Goal: Task Accomplishment & Management: Complete application form

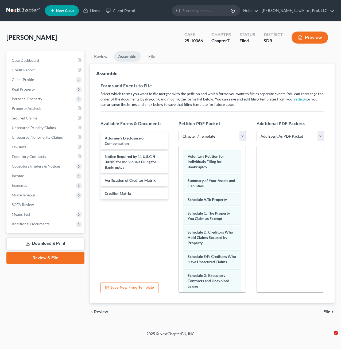
select select "1"
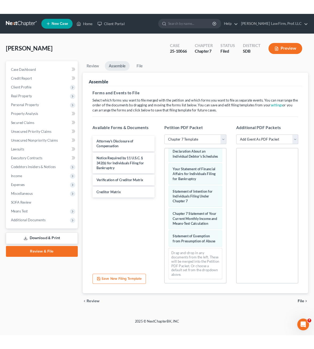
scroll to position [1, 0]
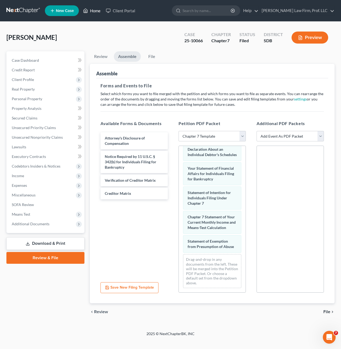
click at [87, 8] on icon at bounding box center [85, 10] width 5 height 6
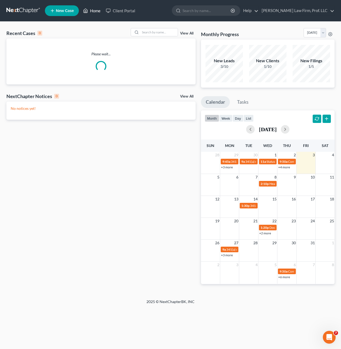
click at [97, 12] on link "Home" at bounding box center [92, 11] width 23 height 10
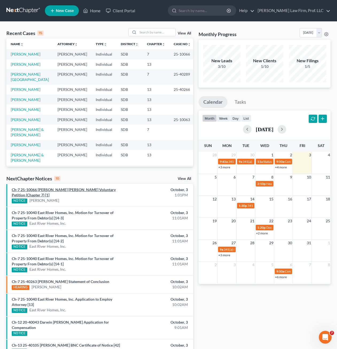
click at [86, 190] on link "Ch-7 25-10066 Seth Ronald Weiszhaar Voluntary Petition (Chapter 7) [1]" at bounding box center [64, 193] width 104 height 10
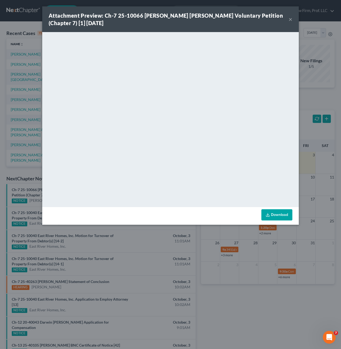
click at [278, 215] on link "Download" at bounding box center [277, 214] width 31 height 11
click at [206, 224] on div "Download" at bounding box center [170, 216] width 257 height 18
click at [291, 20] on button "×" at bounding box center [291, 19] width 4 height 6
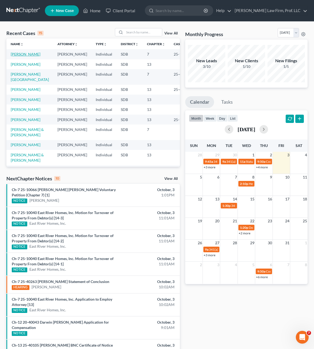
click at [24, 56] on link "[PERSON_NAME]" at bounding box center [26, 54] width 30 height 5
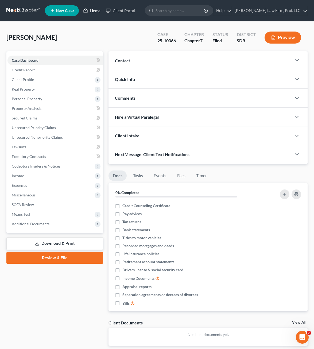
drag, startPoint x: 92, startPoint y: 9, endPoint x: 95, endPoint y: 7, distance: 3.4
click at [92, 9] on link "Home" at bounding box center [92, 11] width 23 height 10
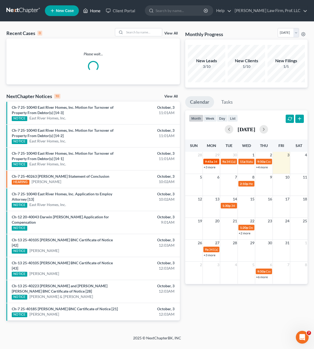
scroll to position [1, 0]
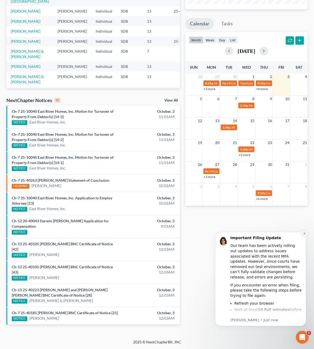
click at [306, 235] on button "Dismiss notification" at bounding box center [304, 233] width 7 height 7
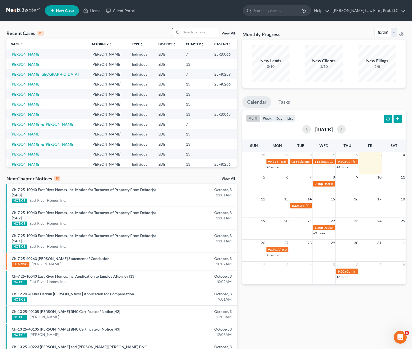
click at [203, 34] on input "search" at bounding box center [200, 32] width 37 height 8
type input "Ustad"
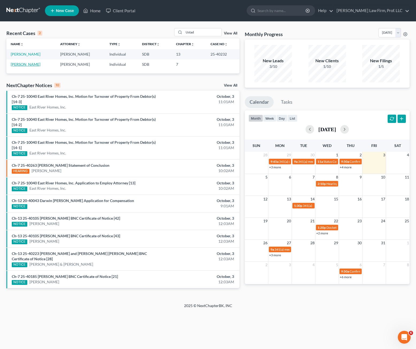
click at [30, 65] on link "Ustad, Leann" at bounding box center [26, 64] width 30 height 5
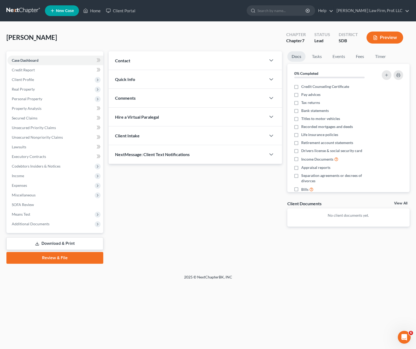
drag, startPoint x: 194, startPoint y: 192, endPoint x: 151, endPoint y: 196, distance: 43.0
click at [195, 191] on div "Updates & News × Contact New Contact Quick Info Status Discharged Discharged & …" at bounding box center [195, 143] width 179 height 184
click at [34, 172] on span "Income" at bounding box center [55, 176] width 96 height 10
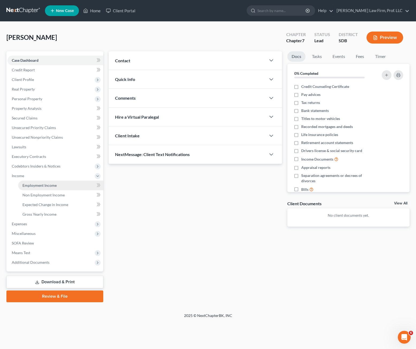
click at [56, 187] on span "Employment Income" at bounding box center [39, 185] width 34 height 5
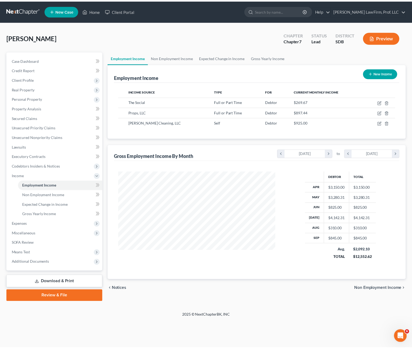
scroll to position [96, 169]
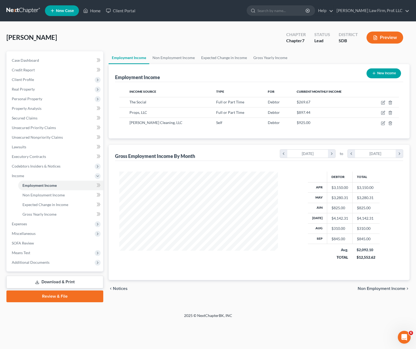
click at [230, 134] on div "Income Source Type For Current Monthly Income The Social Full or Part Time Debt…" at bounding box center [259, 110] width 288 height 56
drag, startPoint x: 32, startPoint y: 98, endPoint x: 35, endPoint y: 102, distance: 4.8
click at [32, 98] on span "Personal Property" at bounding box center [27, 99] width 30 height 5
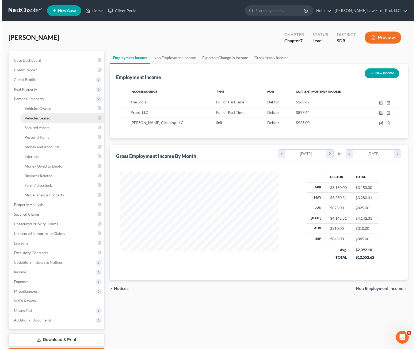
scroll to position [267448, 267376]
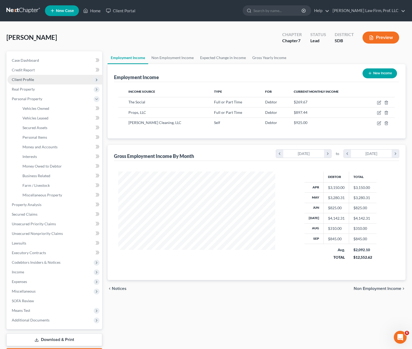
click at [35, 79] on span "Client Profile" at bounding box center [54, 80] width 95 height 10
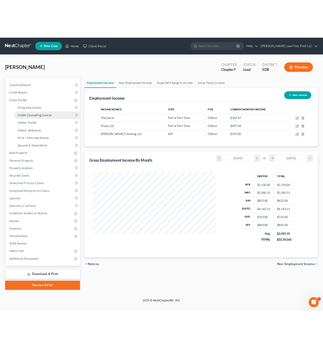
scroll to position [96, 169]
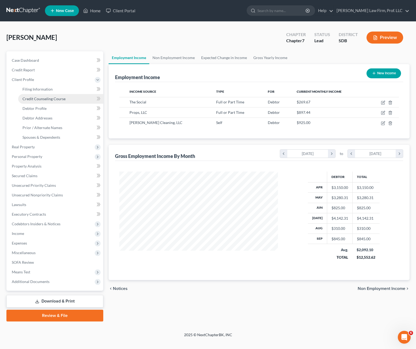
click at [50, 100] on span "Credit Counseling Course" at bounding box center [43, 99] width 43 height 5
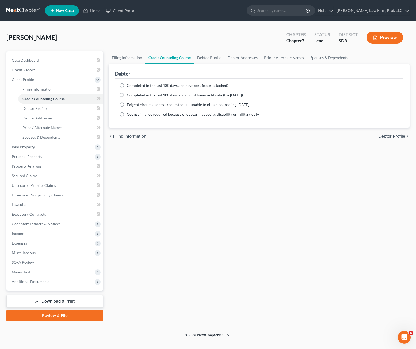
click at [131, 87] on span "Completed in the last 180 days and have certificate (attached)" at bounding box center [177, 85] width 101 height 5
click at [131, 86] on input "Completed in the last 180 days and have certificate (attached)" at bounding box center [130, 84] width 3 height 3
radio input "true"
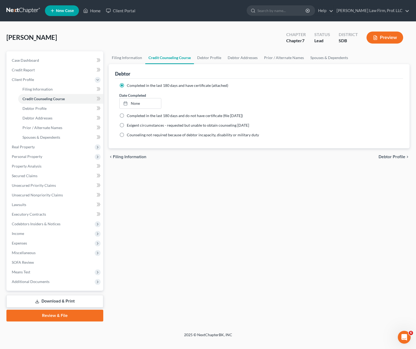
click at [269, 218] on div "Filing Information Credit Counseling Course Debtor Profile Debtor Addresses Pri…" at bounding box center [259, 186] width 306 height 270
click at [135, 99] on link "None" at bounding box center [141, 103] width 42 height 10
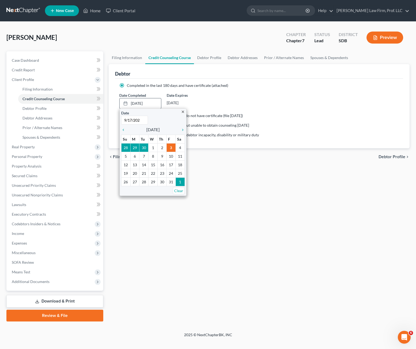
type input "9/17/2025"
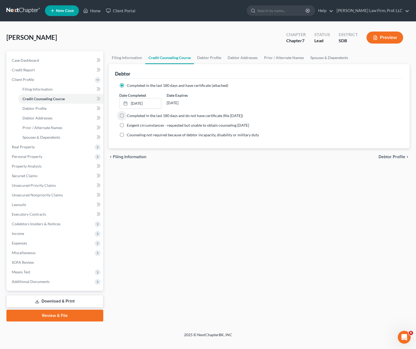
click at [205, 220] on div "Filing Information Credit Counseling Course Debtor Profile Debtor Addresses Pri…" at bounding box center [259, 186] width 306 height 270
click at [344, 190] on div "Filing Information Credit Counseling Course Debtor Profile Debtor Addresses Pri…" at bounding box center [259, 186] width 306 height 270
click at [54, 158] on span "Personal Property" at bounding box center [55, 157] width 96 height 10
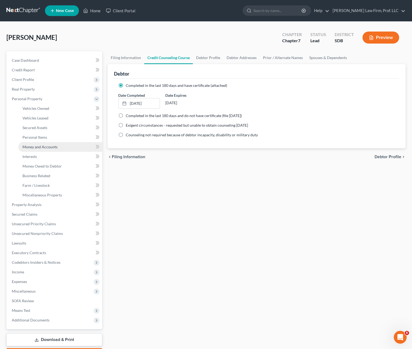
click at [47, 145] on span "Money and Accounts" at bounding box center [39, 147] width 35 height 5
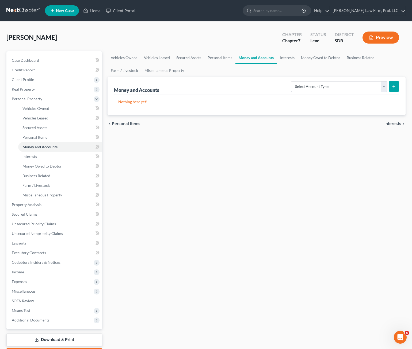
click at [259, 179] on div "Vehicles Owned Vehicles Leased Secured Assets Personal Items Money and Accounts…" at bounding box center [256, 205] width 303 height 309
click at [386, 86] on select "Select Account Type Brokerage Cash on Hand Certificates of Deposit Checking Acc…" at bounding box center [339, 86] width 96 height 11
select select "checking"
click at [292, 81] on select "Select Account Type Brokerage Cash on Hand Certificates of Deposit Checking Acc…" at bounding box center [339, 86] width 96 height 11
click at [396, 87] on button "submit" at bounding box center [394, 86] width 10 height 10
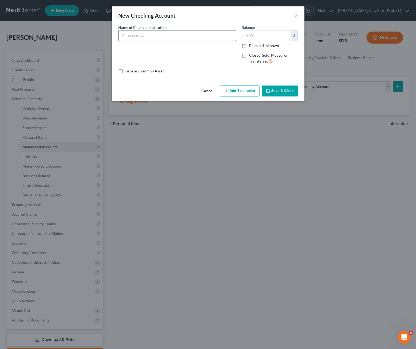
click at [199, 37] on input "text" at bounding box center [177, 35] width 117 height 10
type input "First Bank & Trust #5532"
click at [178, 49] on div "Name of Financial Institution * First Bank & Trust #5532" at bounding box center [177, 47] width 123 height 44
click at [178, 39] on input "First Bank & Trust #5532" at bounding box center [177, 35] width 117 height 10
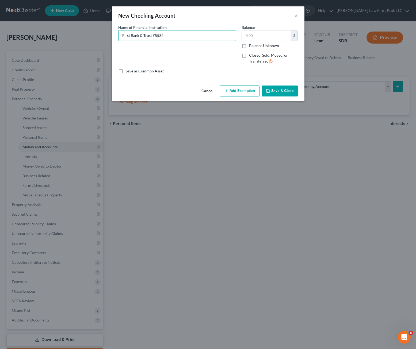
drag, startPoint x: 179, startPoint y: 52, endPoint x: 188, endPoint y: 52, distance: 8.6
click at [179, 52] on div "Name of Financial Institution * First Bank & Trust #5532" at bounding box center [177, 47] width 123 height 44
click at [281, 92] on button "Save & Close" at bounding box center [280, 91] width 36 height 11
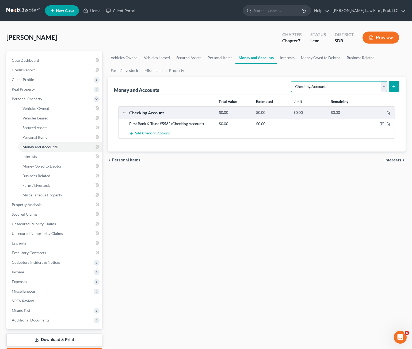
click at [342, 84] on select "Select Account Type Brokerage Cash on Hand Certificates of Deposit Checking Acc…" at bounding box center [339, 86] width 96 height 11
click at [292, 81] on select "Select Account Type Brokerage Cash on Hand Certificates of Deposit Checking Acc…" at bounding box center [339, 86] width 96 height 11
click at [394, 90] on button "submit" at bounding box center [394, 86] width 10 height 10
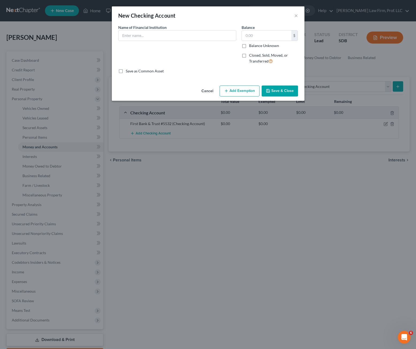
click at [212, 41] on div "Name of Financial Institution *" at bounding box center [177, 47] width 123 height 44
click at [211, 38] on input "text" at bounding box center [177, 35] width 117 height 10
type input "Black Hills FCU $4240 (checking 002/share 001)"
click at [287, 93] on button "Save & Close" at bounding box center [280, 91] width 36 height 11
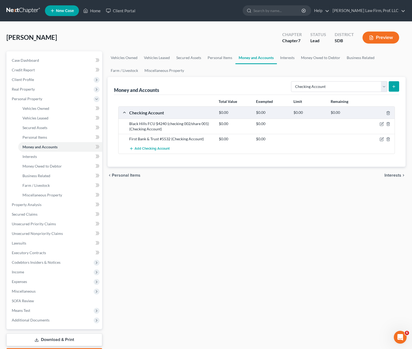
drag, startPoint x: 338, startPoint y: 214, endPoint x: 344, endPoint y: 189, distance: 25.4
click at [338, 214] on div "Vehicles Owned Vehicles Leased Secured Assets Personal Items Money and Accounts…" at bounding box center [256, 205] width 303 height 309
click at [382, 139] on icon "button" at bounding box center [382, 139] width 2 height 2
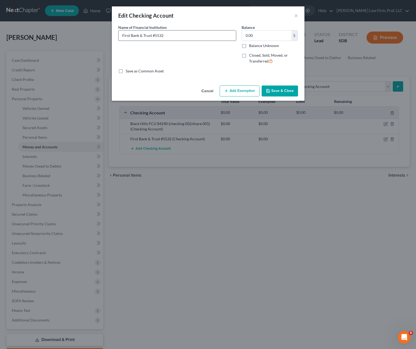
click at [194, 38] on input "First Bank & Trust #5532" at bounding box center [177, 35] width 117 height 10
click at [210, 91] on button "Cancel" at bounding box center [207, 91] width 20 height 11
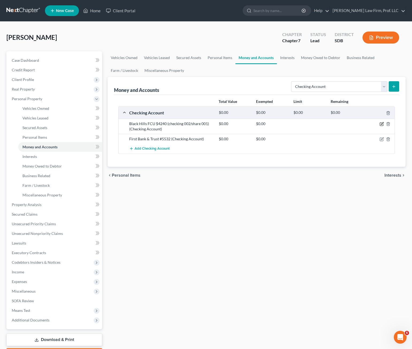
click at [382, 124] on icon "button" at bounding box center [382, 124] width 2 height 2
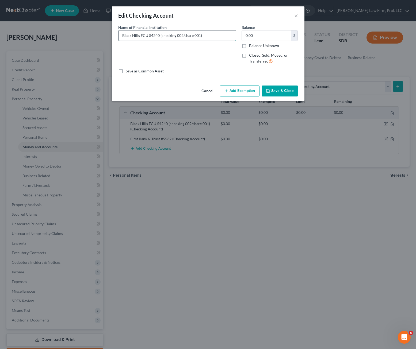
click at [212, 37] on input "Black Hills FCU $4240 (checking 002/share 001)" at bounding box center [177, 35] width 117 height 10
drag, startPoint x: 212, startPoint y: 37, endPoint x: 183, endPoint y: 36, distance: 29.7
click at [183, 36] on input "Black Hills FCU $4240 (checking 002/share 001)" at bounding box center [177, 35] width 117 height 10
click at [150, 35] on input "Black Hills FCU $4240 (checking 002)" at bounding box center [177, 35] width 117 height 10
type input "Black Hills FCU #4240 (checking 002)"
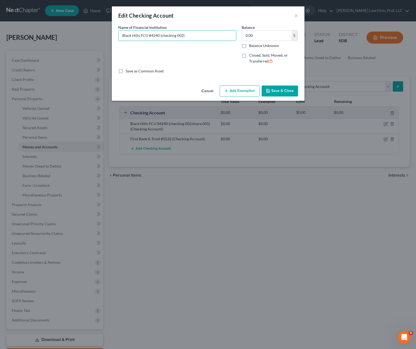
click at [282, 92] on button "Save & Close" at bounding box center [280, 91] width 36 height 11
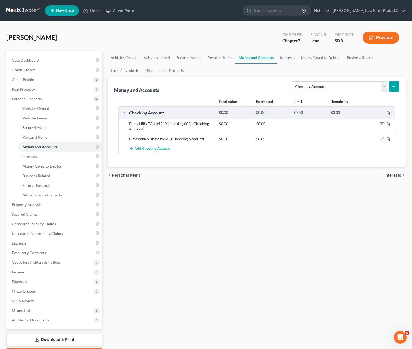
click at [312, 251] on div "Vehicles Owned Vehicles Leased Secured Assets Personal Items Money and Accounts…" at bounding box center [256, 205] width 303 height 309
click at [350, 92] on form "Select Account Type Brokerage Cash on Hand Certificates of Deposit Checking Acc…" at bounding box center [345, 86] width 108 height 11
click at [351, 89] on select "Select Account Type Brokerage Cash on Hand Certificates of Deposit Checking Acc…" at bounding box center [339, 86] width 96 height 11
select select "savings"
click at [292, 81] on select "Select Account Type Brokerage Cash on Hand Certificates of Deposit Checking Acc…" at bounding box center [339, 86] width 96 height 11
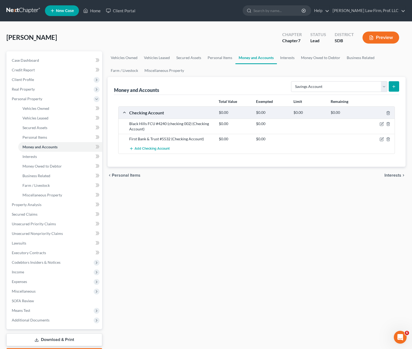
click at [396, 88] on button "submit" at bounding box center [394, 86] width 10 height 10
click at [394, 87] on icon "submit" at bounding box center [394, 87] width 4 height 4
click at [396, 86] on icon "submit" at bounding box center [394, 87] width 4 height 4
click at [293, 59] on link "Interests" at bounding box center [287, 57] width 21 height 13
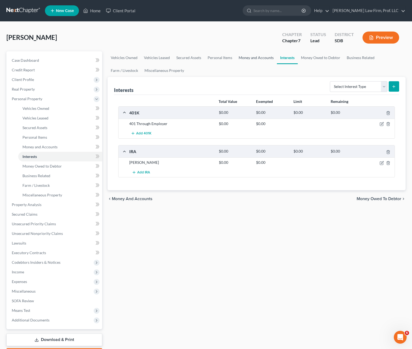
click at [267, 60] on link "Money and Accounts" at bounding box center [255, 57] width 41 height 13
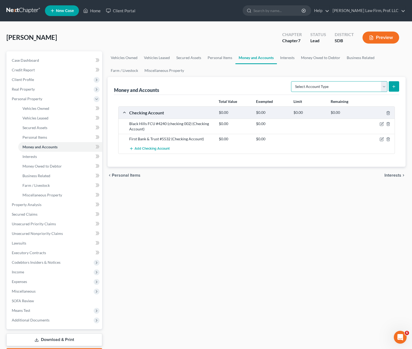
click at [382, 88] on select "Select Account Type Brokerage Cash on Hand Certificates of Deposit Checking Acc…" at bounding box center [339, 86] width 96 height 11
select select "savings"
click at [292, 81] on select "Select Account Type Brokerage Cash on Hand Certificates of Deposit Checking Acc…" at bounding box center [339, 86] width 96 height 11
click at [396, 82] on button "submit" at bounding box center [394, 86] width 10 height 10
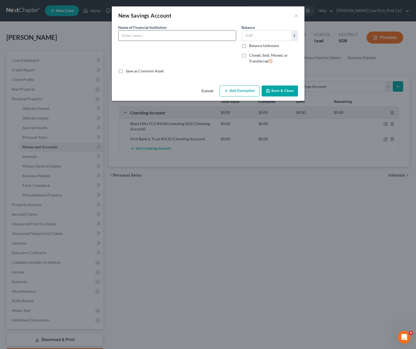
click at [195, 35] on input "text" at bounding box center [177, 35] width 117 height 10
type input "Black Hills FCU #4240 (checking 002)"
type input "0.00"
drag, startPoint x: 172, startPoint y: 32, endPoint x: 168, endPoint y: 35, distance: 5.5
click at [172, 32] on input "Black Hills FCU #4240 (checking 002)" at bounding box center [177, 35] width 117 height 10
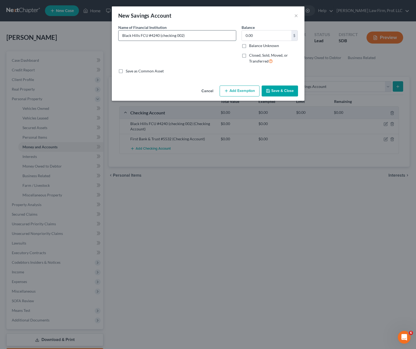
click at [168, 35] on input "Black Hills FCU #4240 (checking 002)" at bounding box center [177, 35] width 117 height 10
type input "Black Hills FCU #4240 (regular share 001)"
click at [238, 57] on div "Name of Financial Institution * Black Hills FCU #4240 (regular share 001)" at bounding box center [177, 47] width 123 height 44
click at [286, 91] on button "Save & Close" at bounding box center [280, 91] width 36 height 11
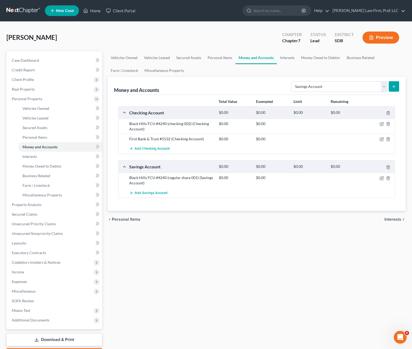
click at [296, 247] on div "Vehicles Owned Vehicles Leased Secured Assets Personal Items Money and Accounts…" at bounding box center [256, 205] width 303 height 309
click at [187, 245] on div "Vehicles Owned Vehicles Leased Secured Assets Personal Items Money and Accounts…" at bounding box center [256, 205] width 303 height 309
click at [210, 243] on div "Vehicles Owned Vehicles Leased Secured Assets Personal Items Money and Accounts…" at bounding box center [256, 205] width 303 height 309
click at [178, 262] on div "Vehicles Owned Vehicles Leased Secured Assets Personal Items Money and Accounts…" at bounding box center [256, 205] width 303 height 309
drag, startPoint x: 257, startPoint y: 326, endPoint x: 238, endPoint y: 338, distance: 22.9
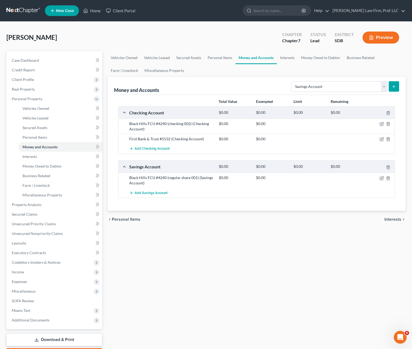
click at [257, 326] on div "Vehicles Owned Vehicles Leased Secured Assets Personal Items Money and Accounts…" at bounding box center [256, 205] width 303 height 309
click at [213, 273] on div "Vehicles Owned Vehicles Leased Secured Assets Personal Items Money and Accounts…" at bounding box center [256, 205] width 303 height 309
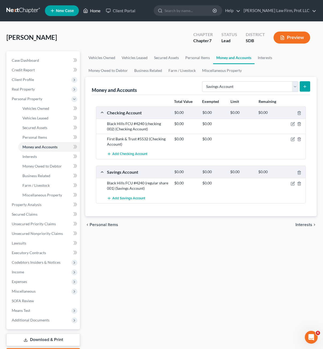
click at [90, 9] on link "Home" at bounding box center [92, 11] width 23 height 10
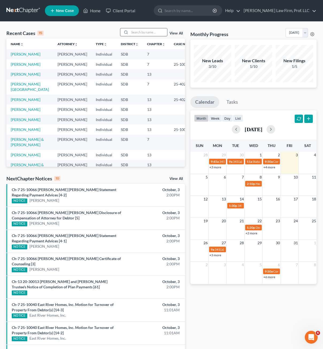
click at [133, 33] on input "search" at bounding box center [148, 32] width 37 height 8
type input "thill"
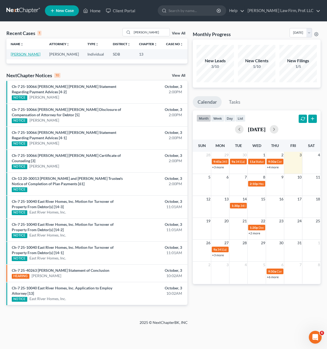
click at [19, 54] on link "Thill, Stuart" at bounding box center [26, 54] width 30 height 5
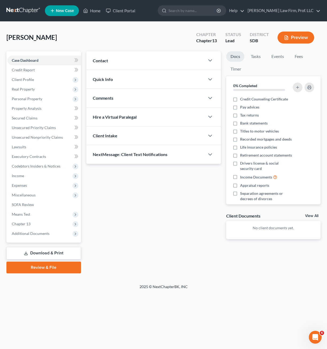
click at [165, 230] on div "Updates & News × Contact New Contact Quick Info Status Discharged Discharged & …" at bounding box center [154, 149] width 140 height 197
click at [51, 140] on link "Unsecured Nonpriority Claims" at bounding box center [44, 138] width 74 height 10
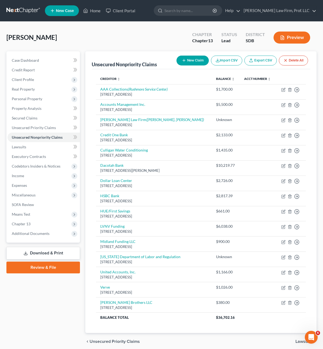
click at [184, 67] on div "New Claim Import CSV Export CSV Delete All" at bounding box center [242, 61] width 136 height 14
click at [187, 63] on button "New Claim" at bounding box center [193, 61] width 32 height 10
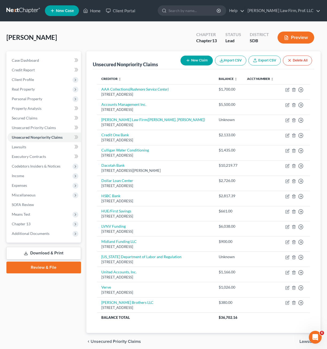
select select "0"
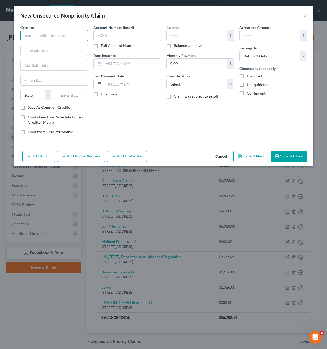
click at [81, 36] on input "text" at bounding box center [54, 35] width 68 height 11
type input "B"
click at [69, 46] on div "Jefferson Capital" at bounding box center [53, 44] width 56 height 5
type input "Jefferson Capital"
type input "P.O. Box 1120"
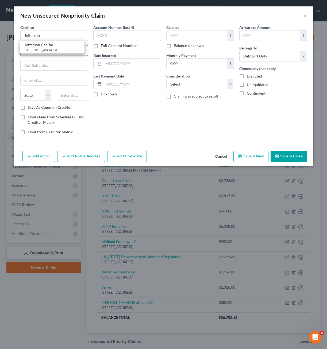
type input "Charlotte"
select select "28"
type input "28201-1120"
click at [59, 49] on input "P.O. Box 1120" at bounding box center [54, 50] width 67 height 10
drag, startPoint x: 68, startPoint y: 48, endPoint x: 6, endPoint y: 48, distance: 62.1
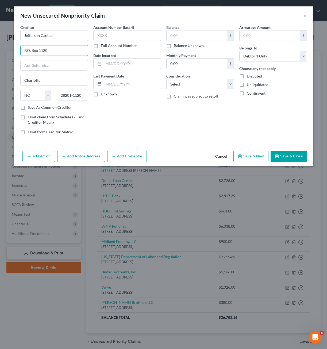
click at [6, 48] on div "New Unsecured Nonpriority Claim × Creditor * Jefferson Capital P.O. Box 1120 Ch…" at bounding box center [163, 174] width 327 height 349
type input "Dept #6419"
type input "PO Box 11407"
click at [72, 94] on input "28201-1120" at bounding box center [72, 95] width 31 height 11
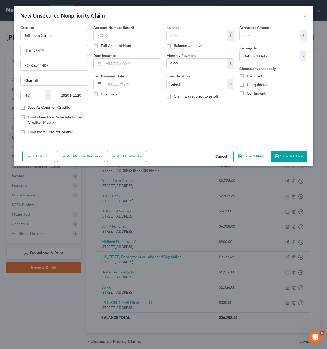
click at [72, 94] on input "28201-1120" at bounding box center [72, 95] width 31 height 11
type input "35246"
click at [44, 108] on label "Save As Common Creditor" at bounding box center [50, 107] width 44 height 5
click at [33, 108] on input "Save As Common Creditor" at bounding box center [31, 106] width 3 height 3
checkbox input "true"
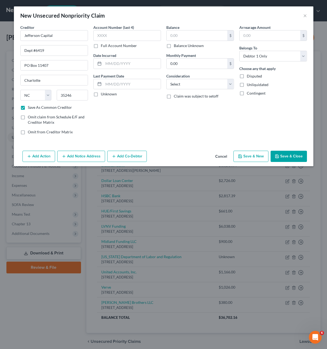
type input "Birmingham"
select select "0"
click at [78, 97] on input "35246" at bounding box center [72, 95] width 31 height 11
click at [132, 117] on div "Account Number (last 4) Full Account Number Date Incurred Last Payment Date Unk…" at bounding box center [127, 82] width 73 height 115
click at [78, 157] on button "Add Notice Address" at bounding box center [81, 156] width 48 height 11
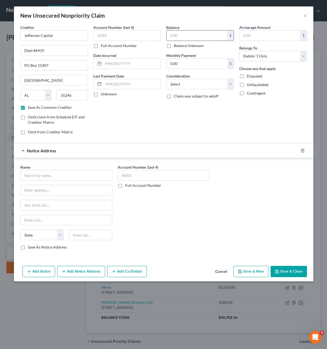
click at [192, 38] on input "text" at bounding box center [197, 35] width 61 height 10
type input "893"
drag, startPoint x: 215, startPoint y: 84, endPoint x: 215, endPoint y: 90, distance: 5.9
click at [215, 84] on select "Select Cable / Satellite Services Collection Agency Credit Card Debt Debt Couns…" at bounding box center [200, 84] width 68 height 11
select select "2"
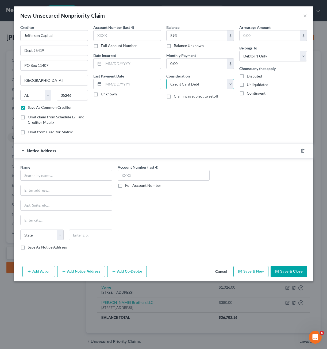
click at [166, 79] on select "Select Cable / Satellite Services Collection Agency Credit Card Debt Debt Couns…" at bounding box center [200, 84] width 68 height 11
click at [97, 174] on input "text" at bounding box center [66, 175] width 92 height 11
click at [94, 171] on input "text" at bounding box center [66, 175] width 92 height 11
click at [92, 175] on input "text" at bounding box center [66, 175] width 92 height 11
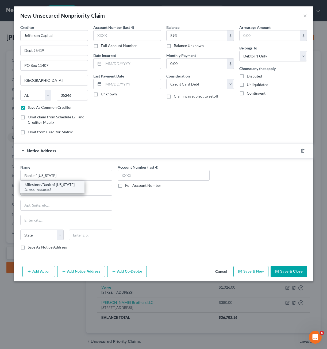
click at [56, 188] on div "PO Box 96541, Charlotte, NC 28296" at bounding box center [53, 190] width 56 height 5
type input "Milestone/Bank of Missouri"
type input "PO Box 96541"
type input "Charlotte"
select select "28"
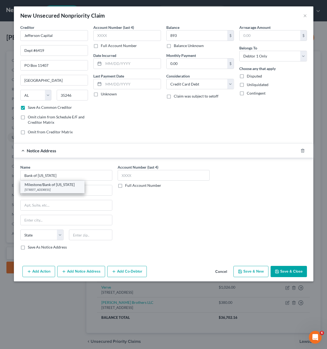
type input "28296"
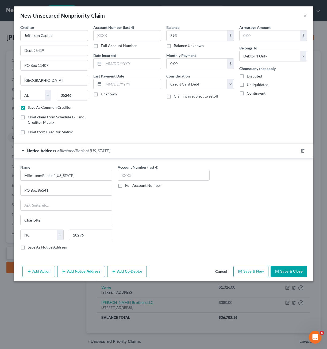
click at [165, 216] on div "Account Number (last 4) Full Account Number" at bounding box center [163, 210] width 97 height 90
click at [280, 271] on button "Save & Close" at bounding box center [289, 271] width 36 height 11
checkbox input "false"
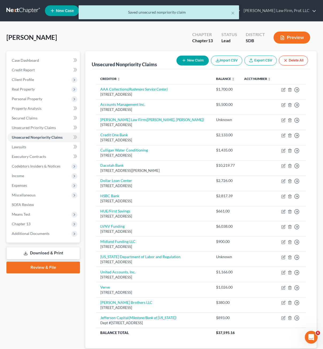
click at [77, 44] on div "Thill, Stuart Upgraded Chapter Chapter 13 Status Lead District SDB Preview" at bounding box center [161, 39] width 310 height 23
click at [234, 16] on button "×" at bounding box center [233, 13] width 4 height 6
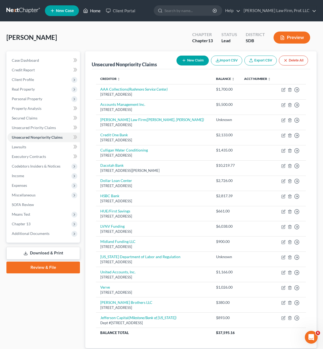
drag, startPoint x: 92, startPoint y: 13, endPoint x: 95, endPoint y: 10, distance: 4.4
click at [92, 13] on link "Home" at bounding box center [92, 11] width 23 height 10
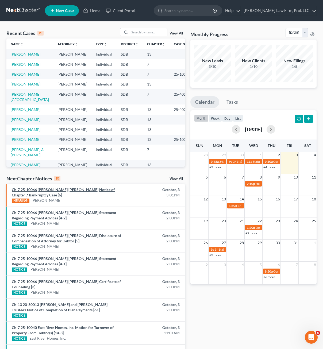
click at [88, 190] on link "Ch-7 25-10066 Seth Ronald Weiszhaar Notice of Chapter 7 Bankruptcy Case [6]" at bounding box center [63, 193] width 103 height 10
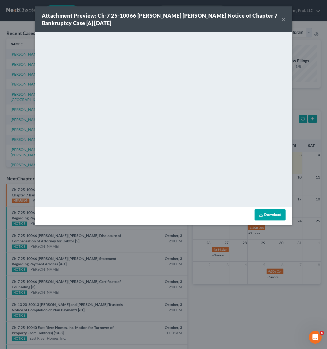
click at [266, 218] on link "Download" at bounding box center [270, 214] width 31 height 11
